Goal: Task Accomplishment & Management: Use online tool/utility

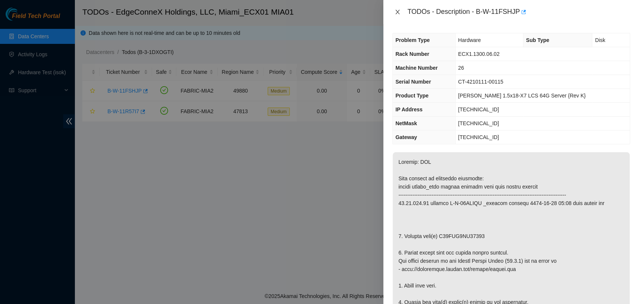
click at [394, 12] on button "Close" at bounding box center [397, 12] width 10 height 7
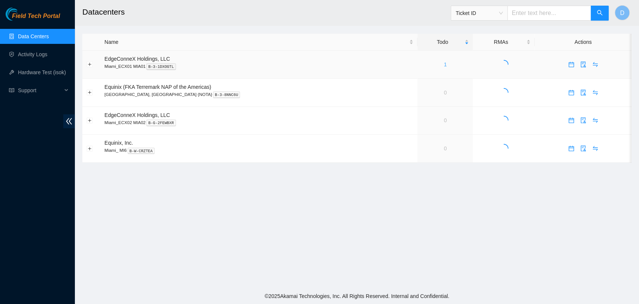
click at [444, 64] on link "1" at bounding box center [445, 64] width 3 height 6
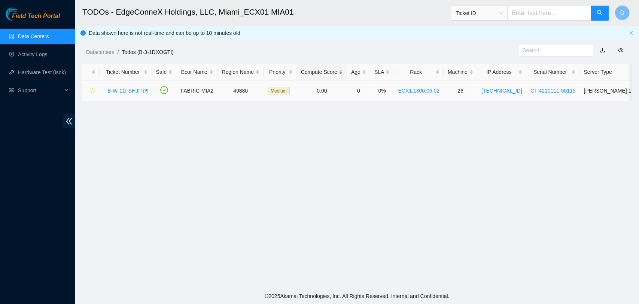
click at [124, 91] on link "B-W-11FSHJP" at bounding box center [124, 91] width 34 height 6
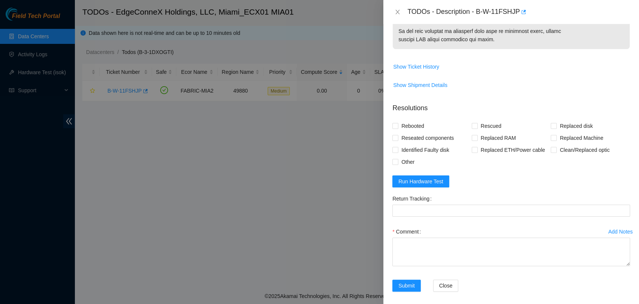
scroll to position [375, 0]
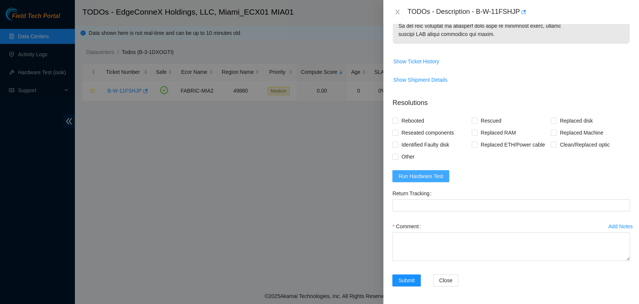
click at [425, 180] on button "Run Hardware Test" at bounding box center [420, 176] width 57 height 12
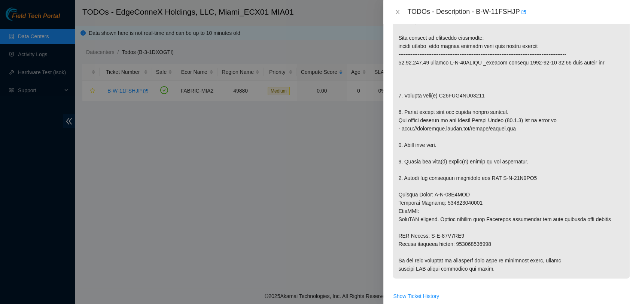
scroll to position [125, 0]
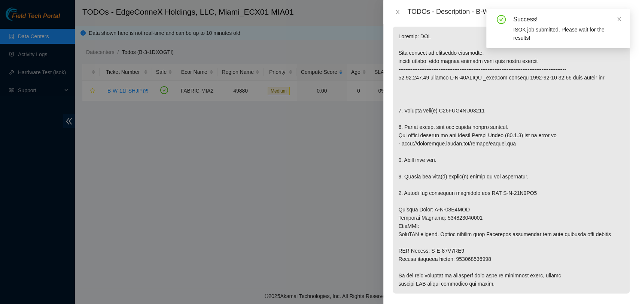
click at [462, 113] on p at bounding box center [511, 160] width 237 height 267
copy p "S45PNA1MC66641"
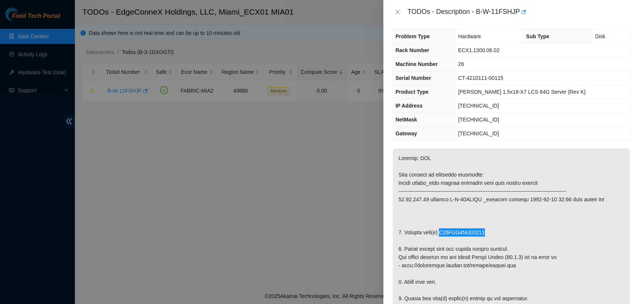
scroll to position [0, 0]
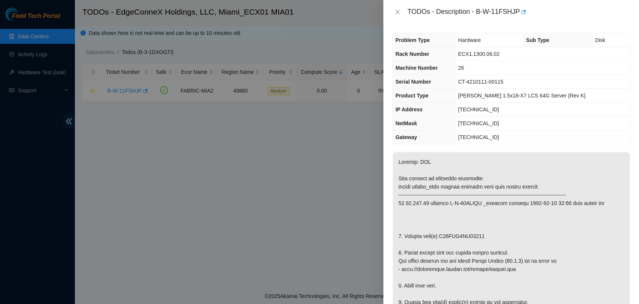
click at [489, 79] on span "CT-4210111-00115" at bounding box center [480, 82] width 45 height 6
click at [488, 80] on span "CT-4210111-00115" at bounding box center [480, 82] width 45 height 6
copy span "CT-4210111-00115"
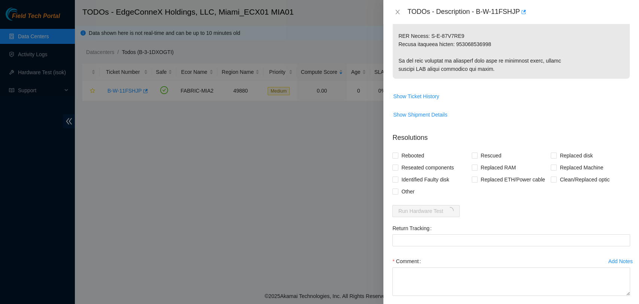
scroll to position [167, 0]
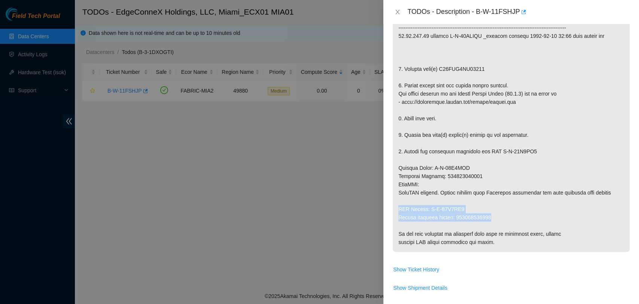
drag, startPoint x: 494, startPoint y: 215, endPoint x: 394, endPoint y: 206, distance: 100.4
click at [394, 206] on p at bounding box center [511, 118] width 237 height 267
copy p "RMA Return: B-W-11Q3IH5 Return tracking number: 450826199852"
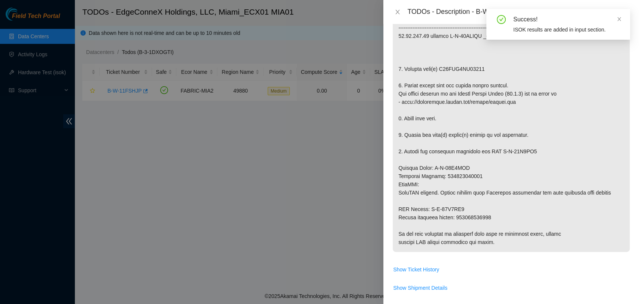
click at [456, 176] on p at bounding box center [511, 118] width 237 height 267
copy p "450826199841"
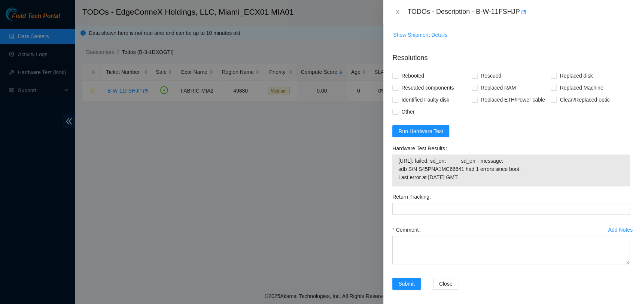
scroll to position [423, 0]
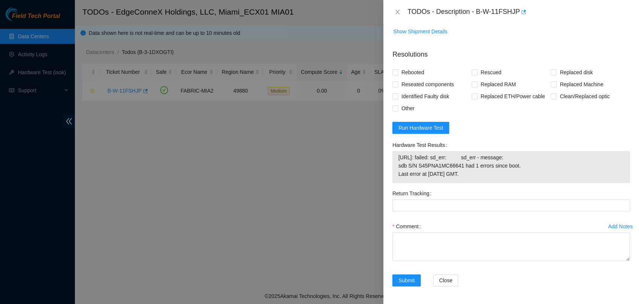
drag, startPoint x: 527, startPoint y: 180, endPoint x: 398, endPoint y: 158, distance: 130.7
click at [398, 158] on td "23.55.238.29: failed: sd_err: sd_err - message: sdb S/N S45PNA1MC66641 had 1 er…" at bounding box center [511, 167] width 226 height 28
copy span "23.55.238.29: failed: sd_err: sd_err - message: sdb S/N S45PNA1MC66641 had 1 er…"
